Goal: Information Seeking & Learning: Learn about a topic

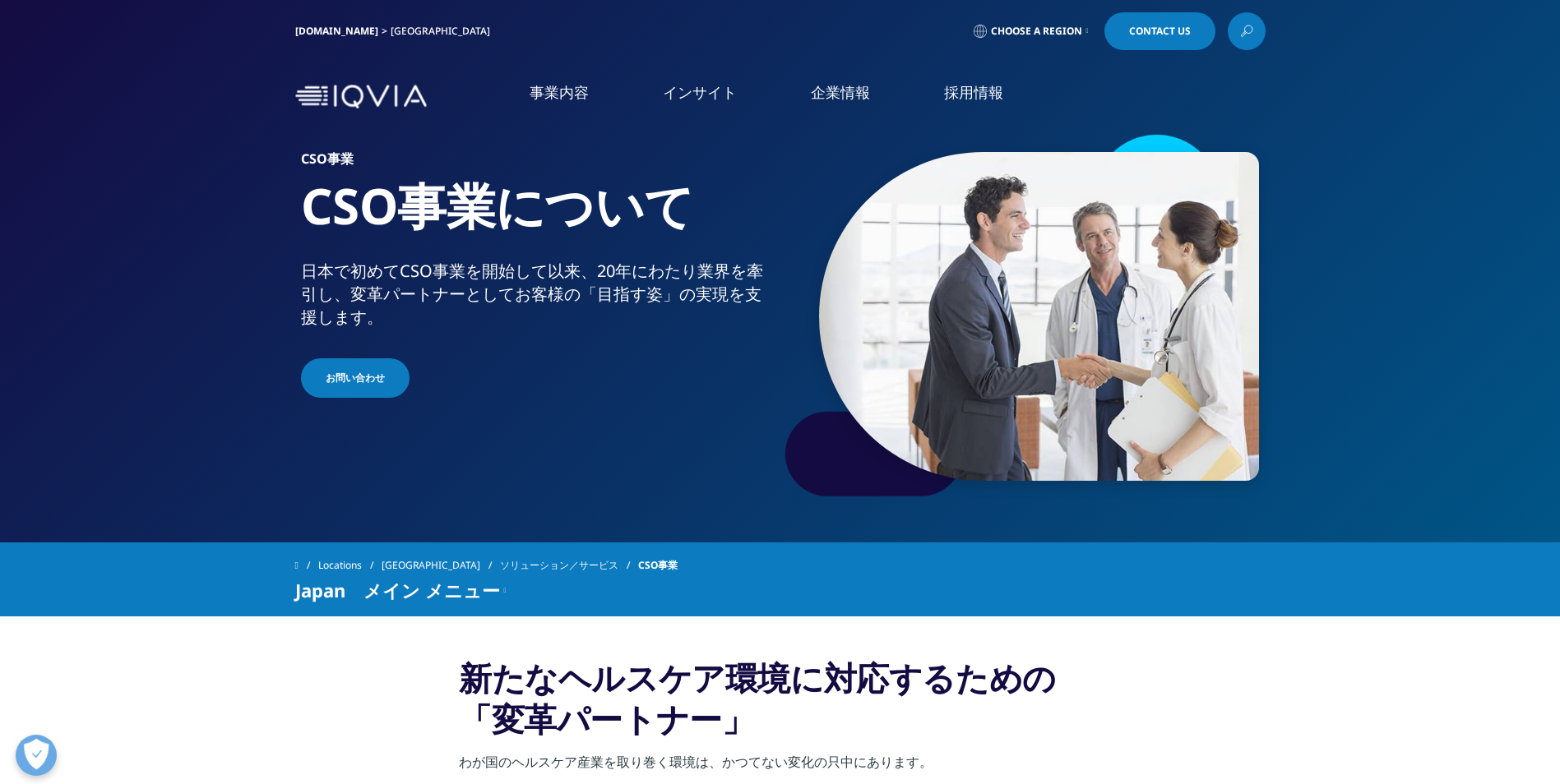
click at [132, 311] on link "市場データ" at bounding box center [119, 318] width 66 height 19
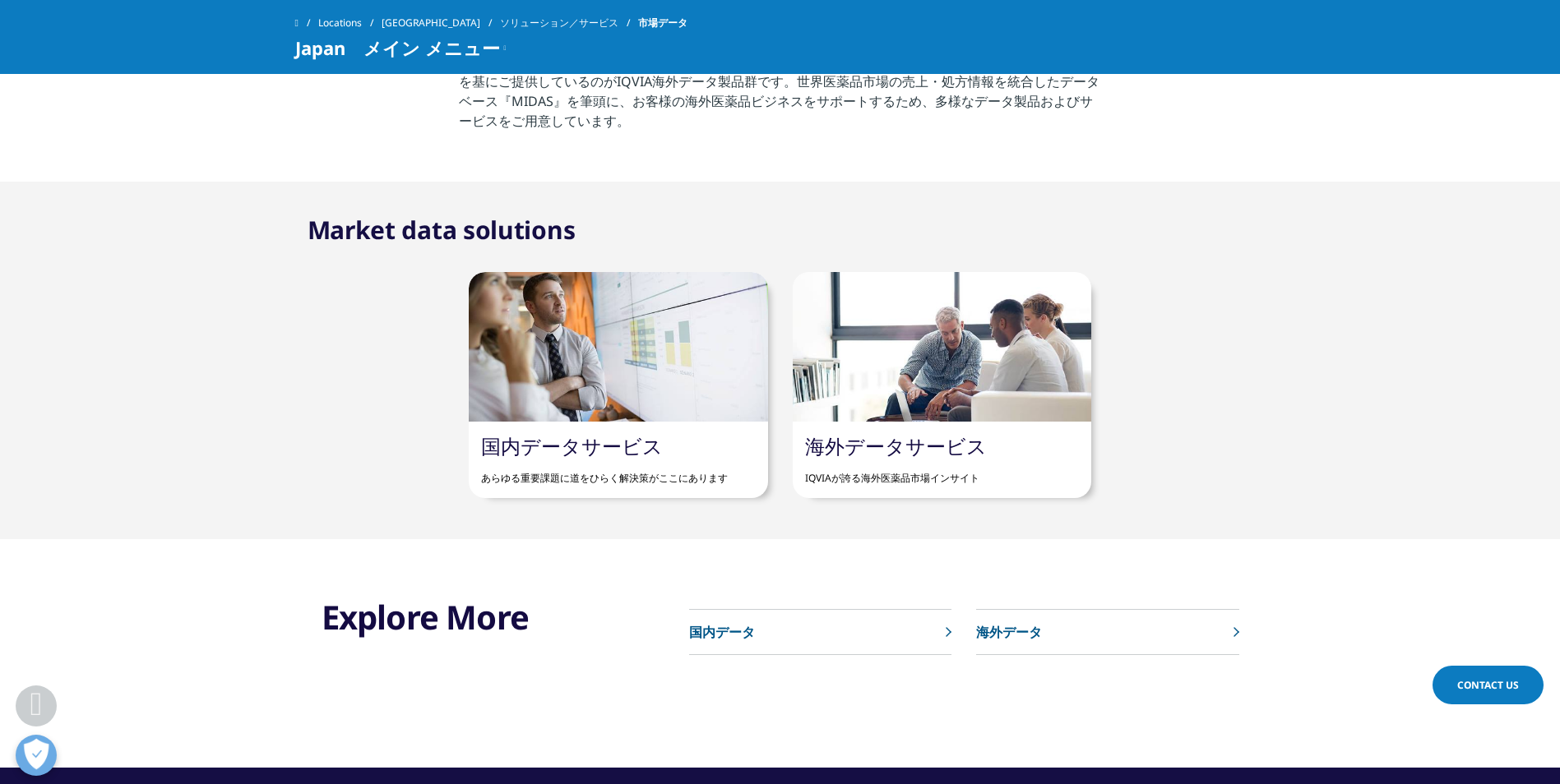
scroll to position [904, 0]
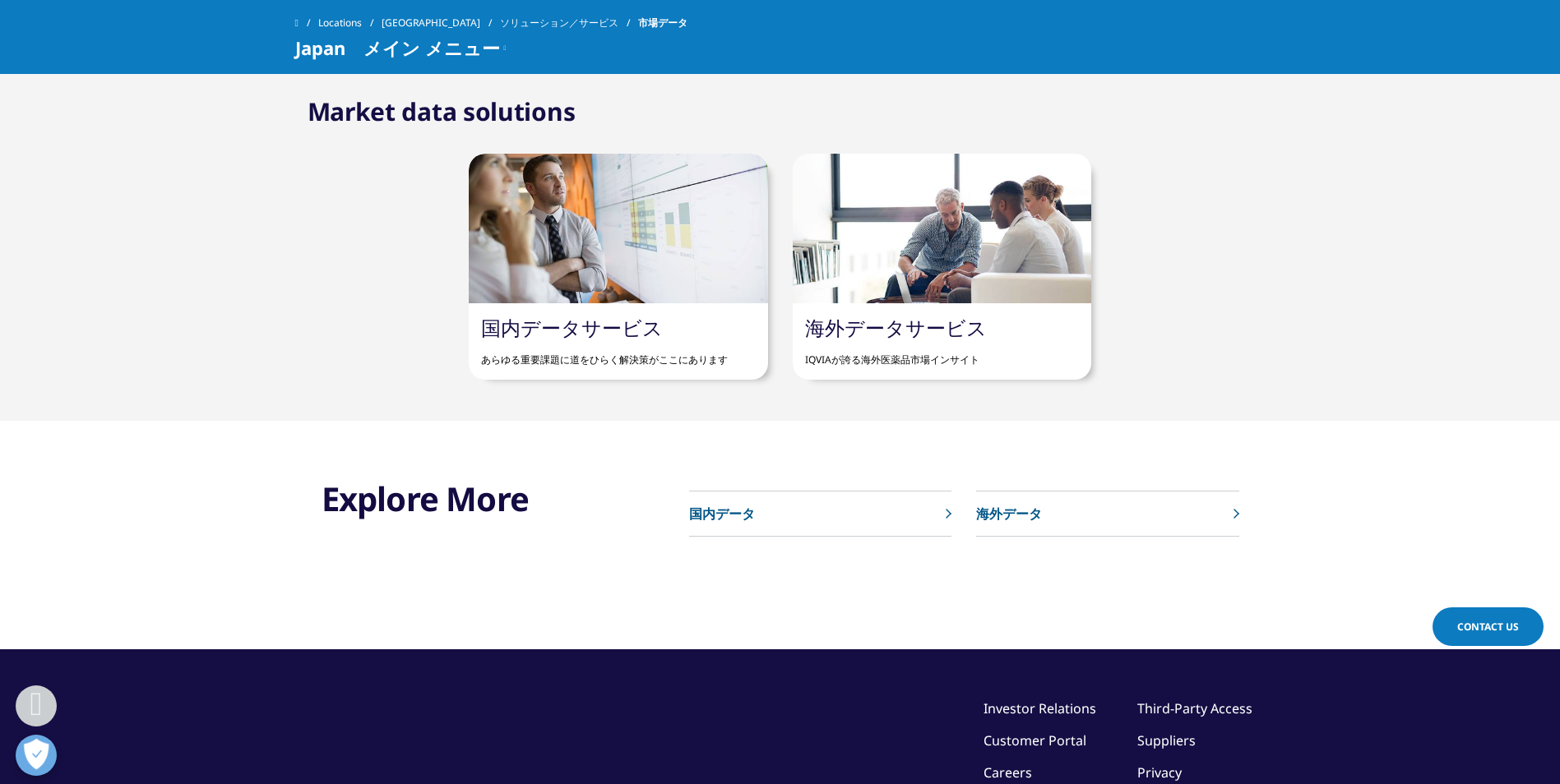
click at [714, 508] on p "国内データ" at bounding box center [721, 513] width 66 height 19
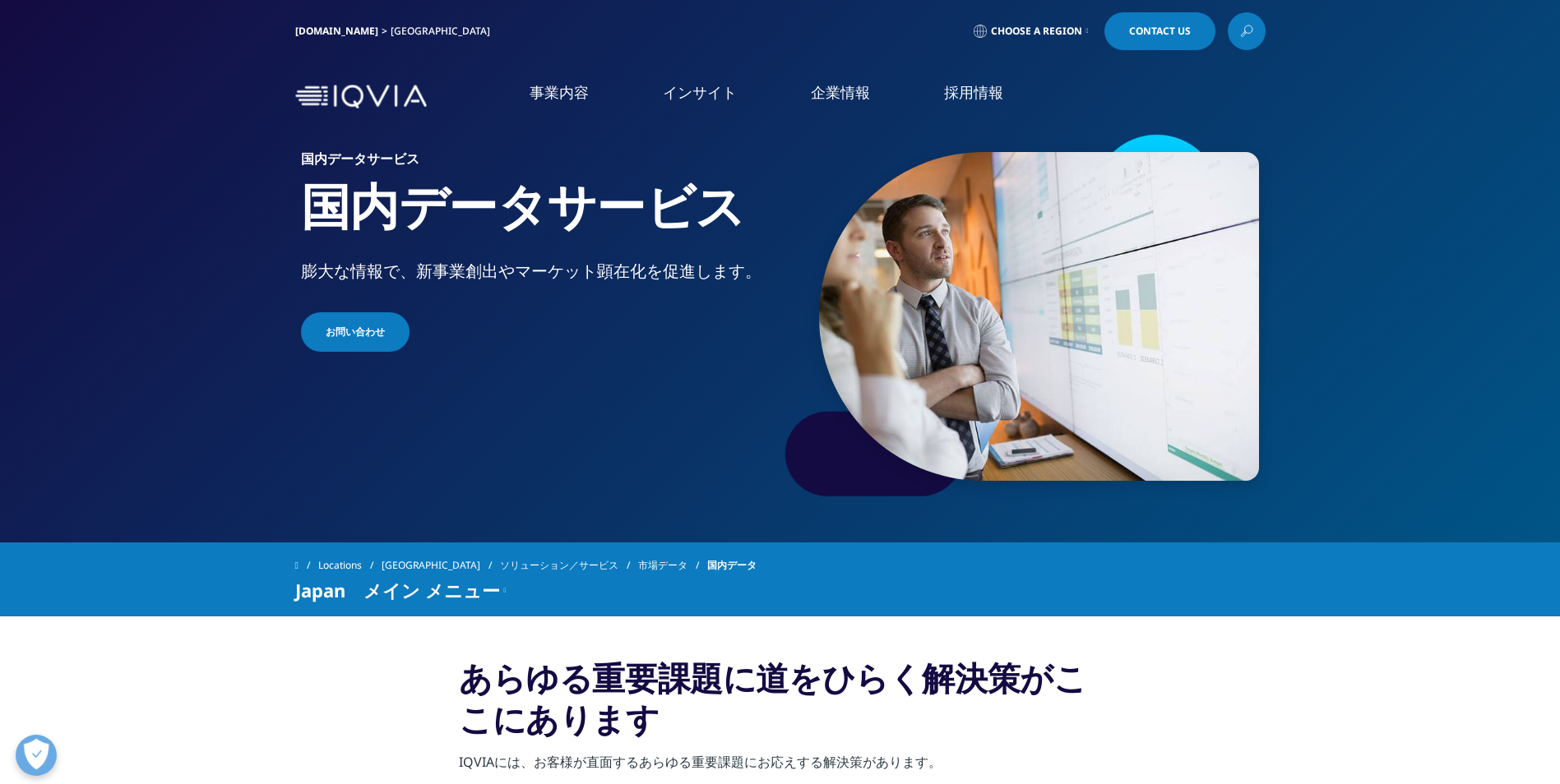
click at [101, 215] on link "概要" at bounding box center [318, 208] width 497 height 19
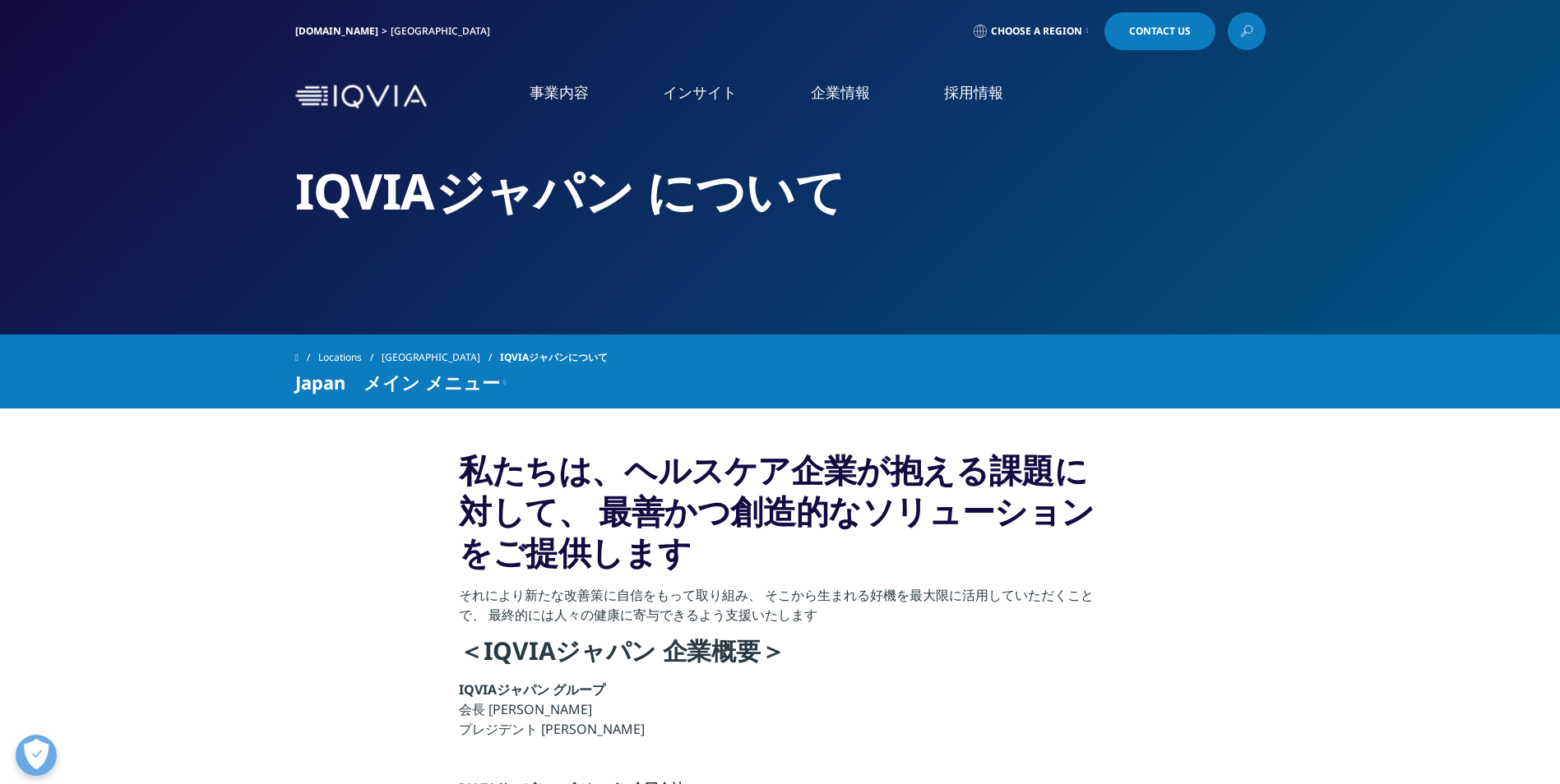
click at [841, 427] on link "臨床試験" at bounding box center [999, 422] width 362 height 19
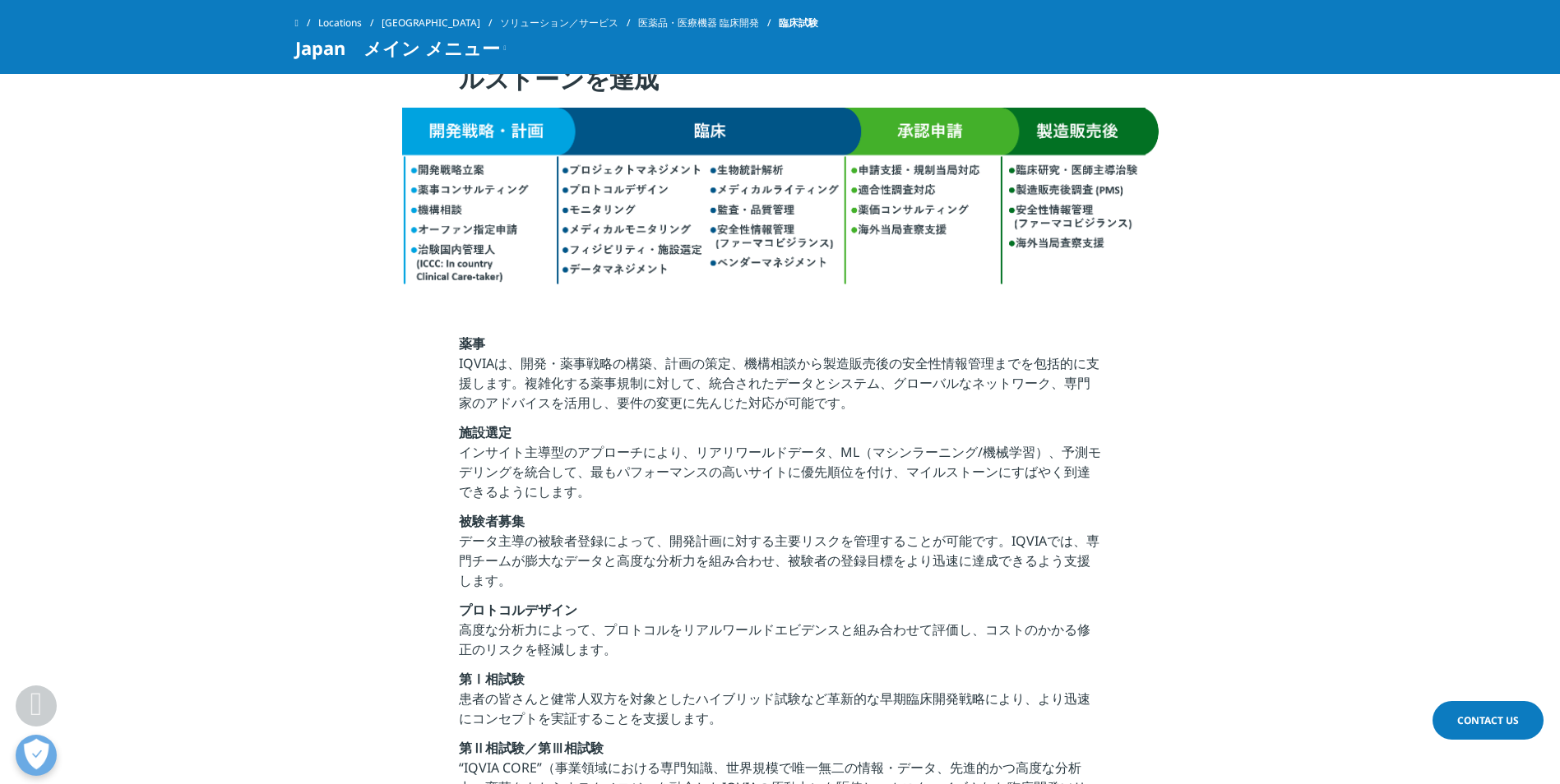
scroll to position [575, 0]
